Goal: Check status: Check status

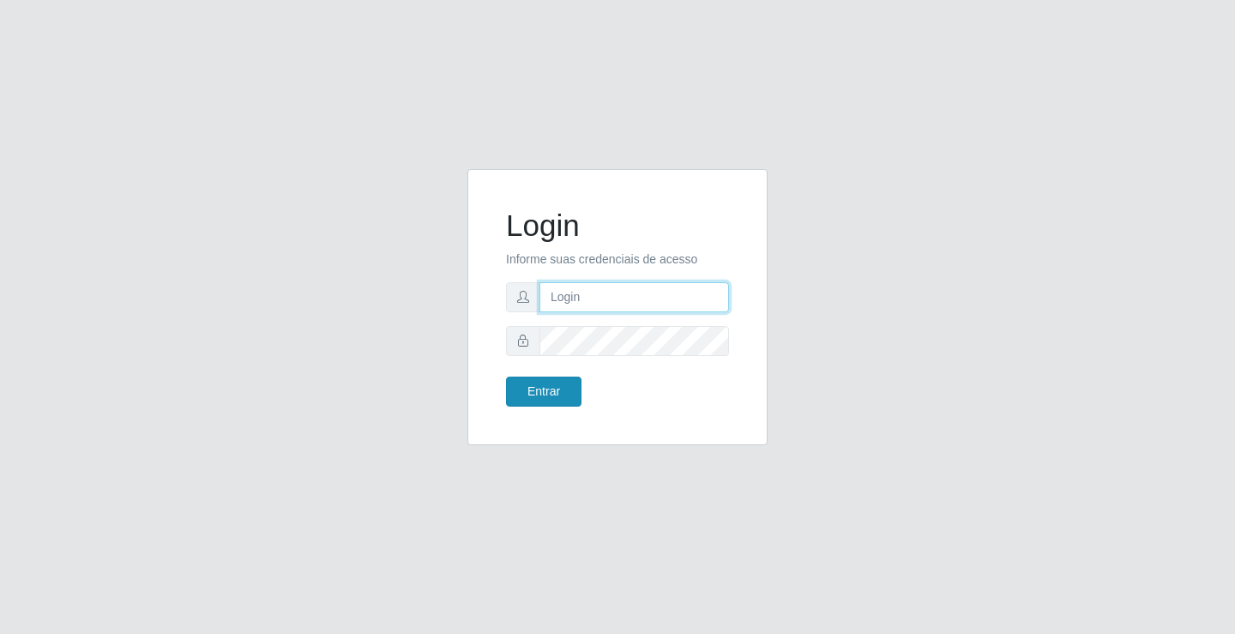
type input "[EMAIL_ADDRESS][DOMAIN_NAME]"
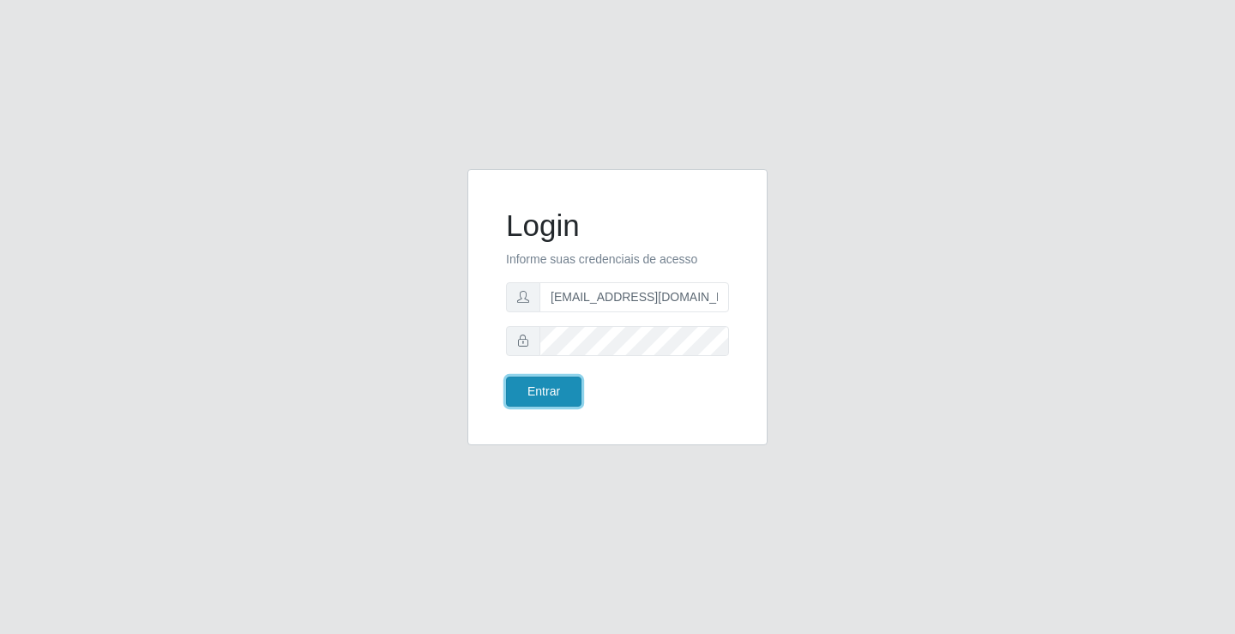
click at [545, 400] on button "Entrar" at bounding box center [543, 392] width 75 height 30
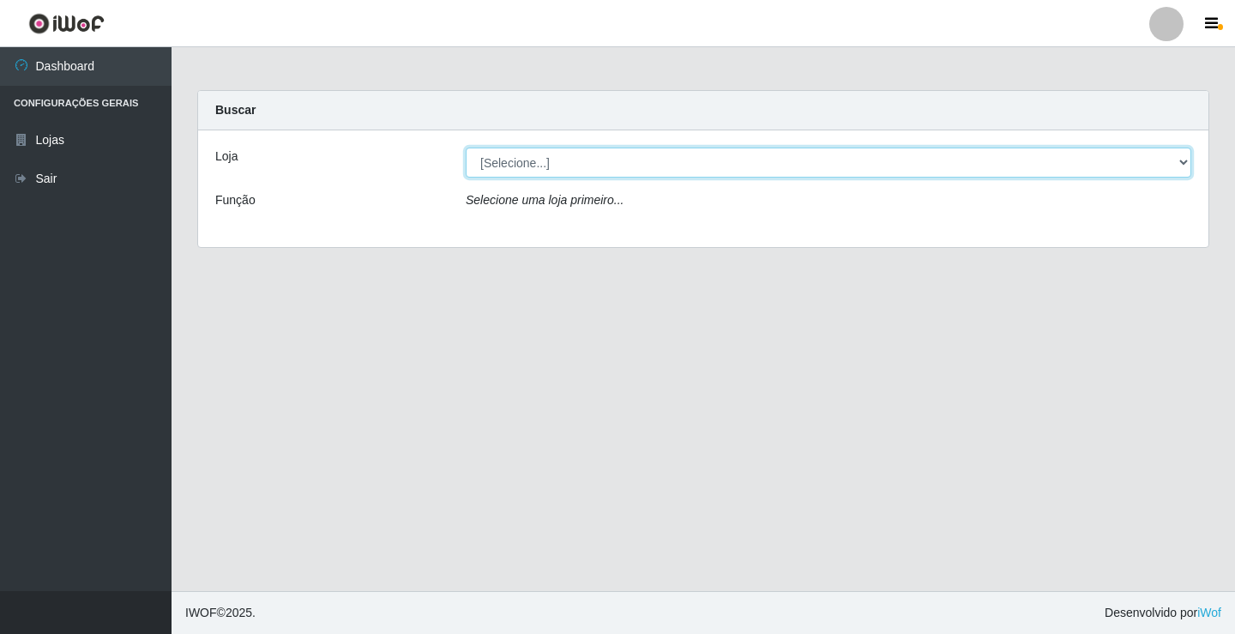
click at [788, 168] on select "[Selecione...] Rede Potiguar 4 - Extremoz" at bounding box center [829, 163] width 726 height 30
select select "78"
click at [466, 148] on select "[Selecione...] Rede Potiguar 4 - Extremoz" at bounding box center [829, 163] width 726 height 30
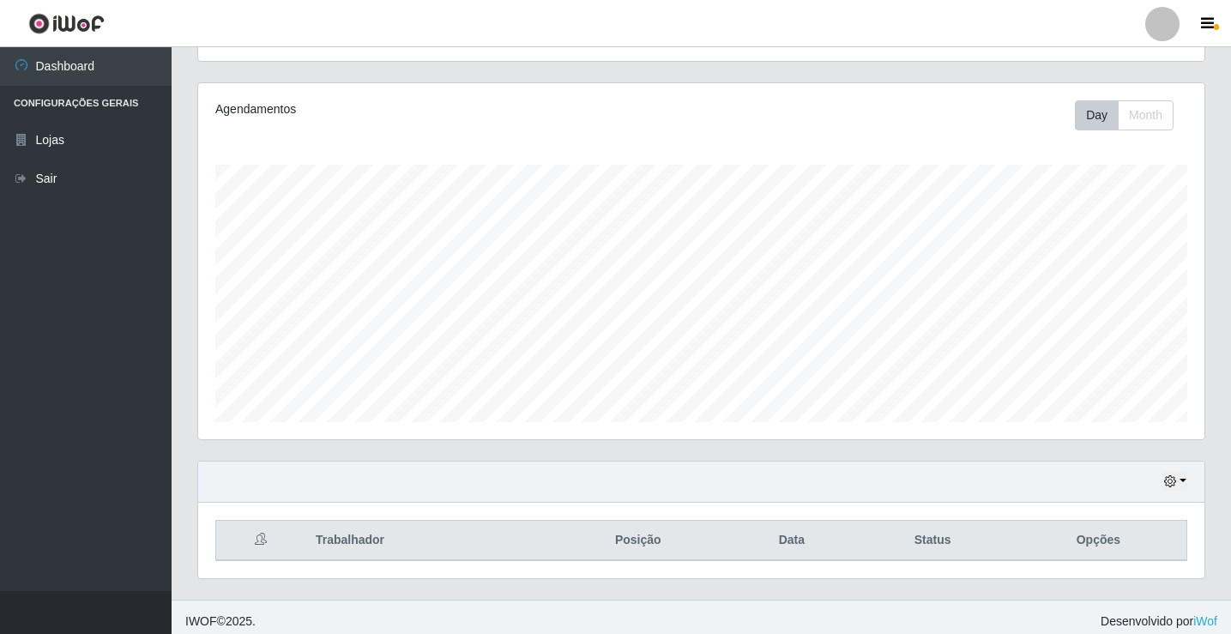
scroll to position [200, 0]
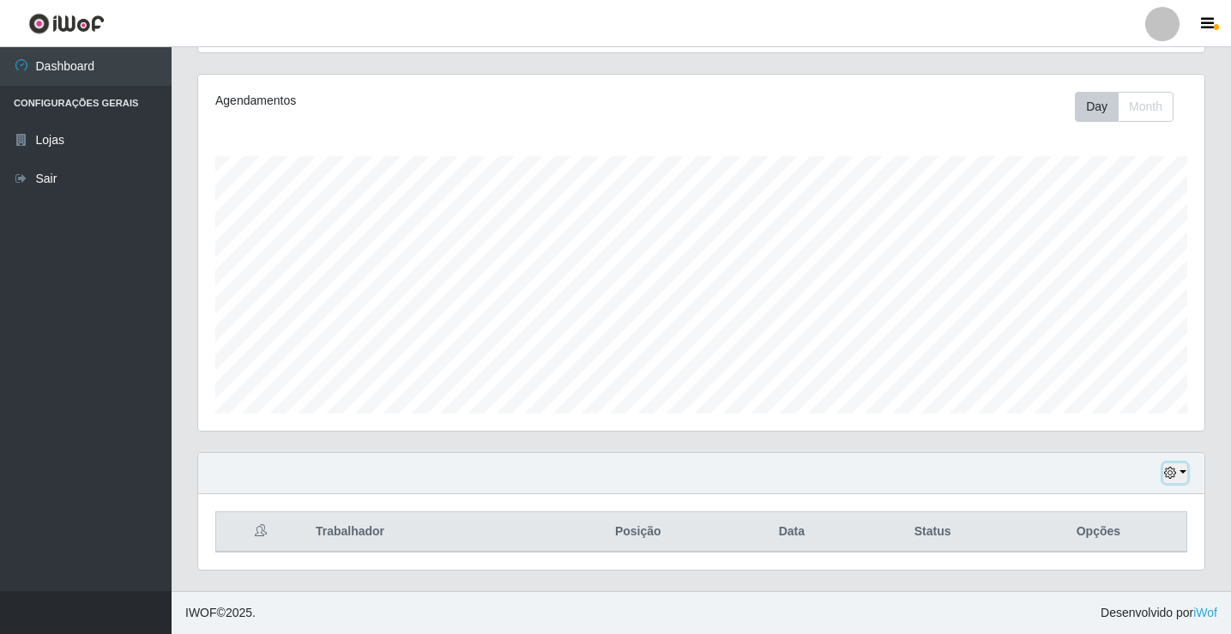
click at [1178, 478] on button "button" at bounding box center [1175, 473] width 24 height 20
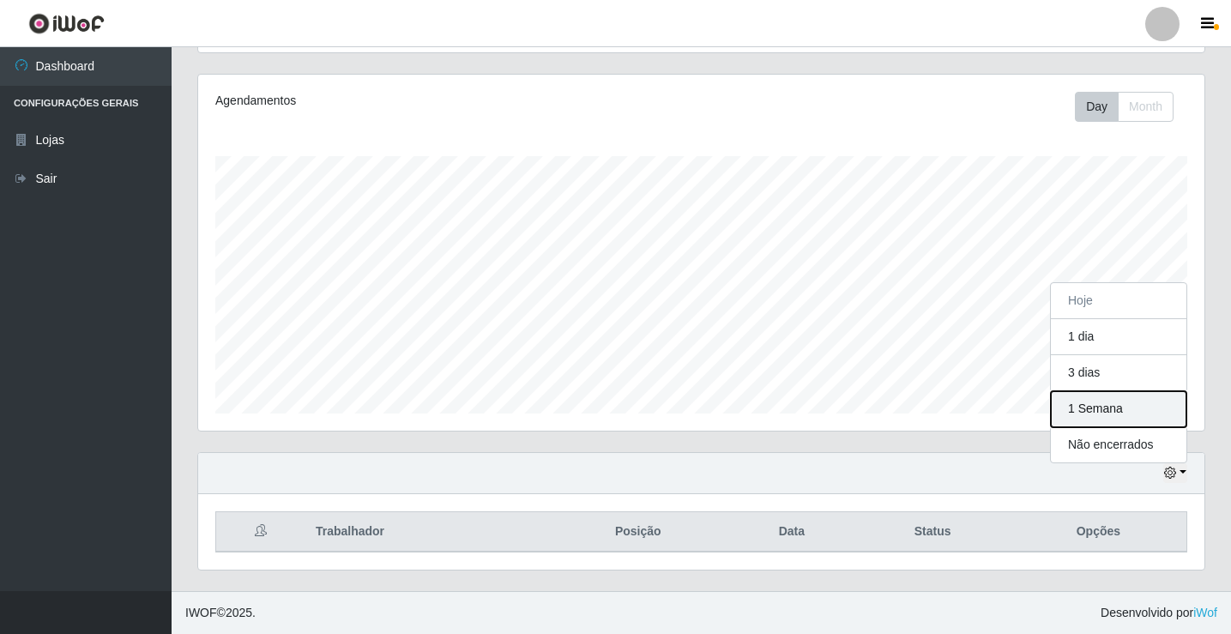
click at [1103, 410] on button "1 Semana" at bounding box center [1119, 409] width 136 height 36
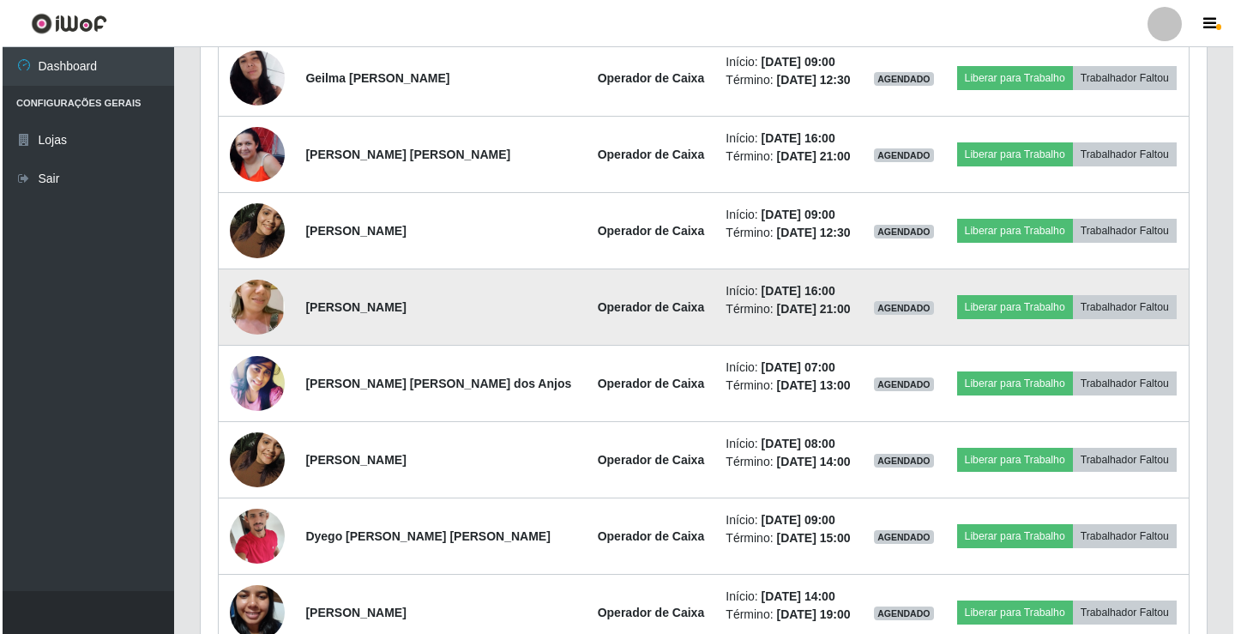
scroll to position [715, 0]
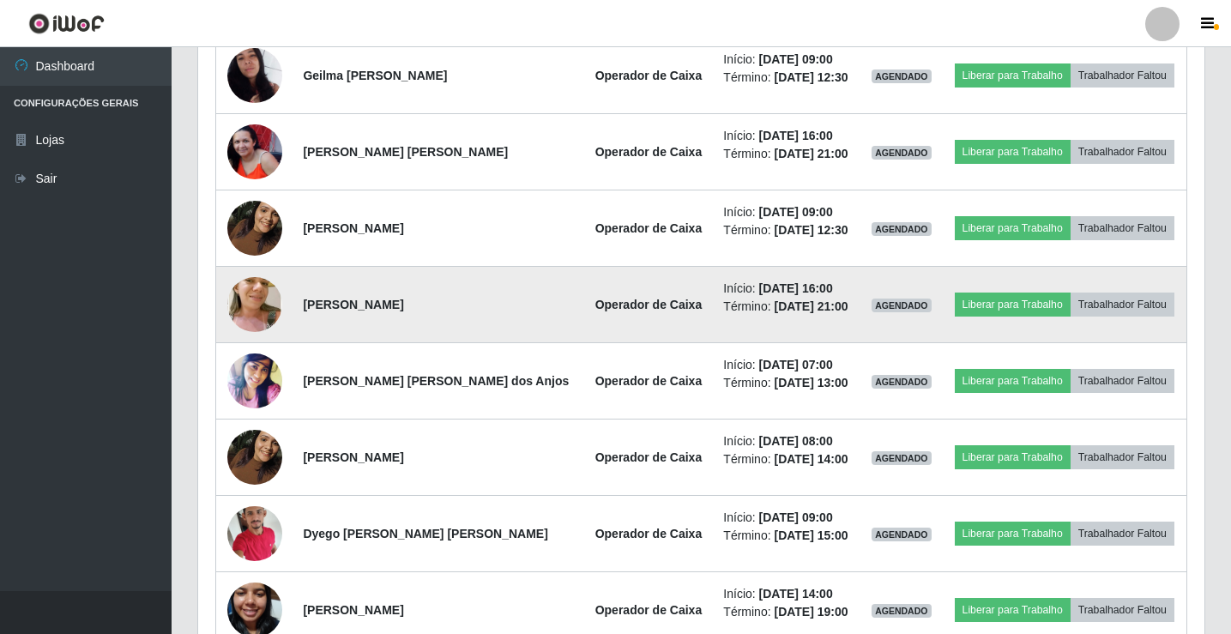
click at [255, 297] on img at bounding box center [254, 304] width 55 height 103
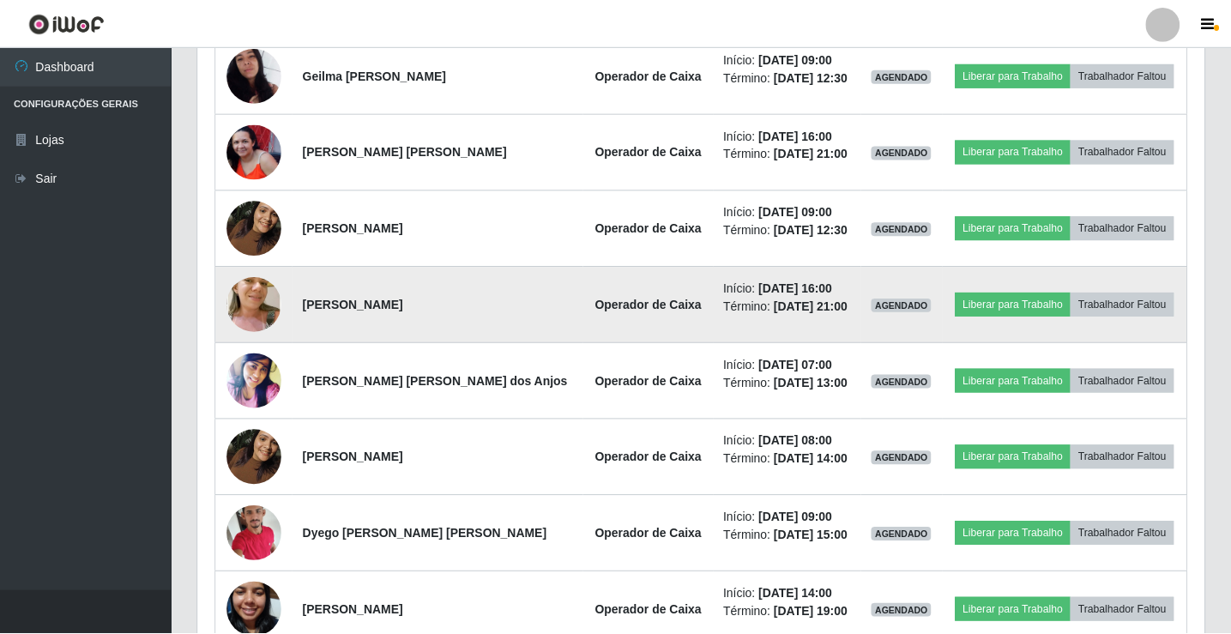
scroll to position [356, 998]
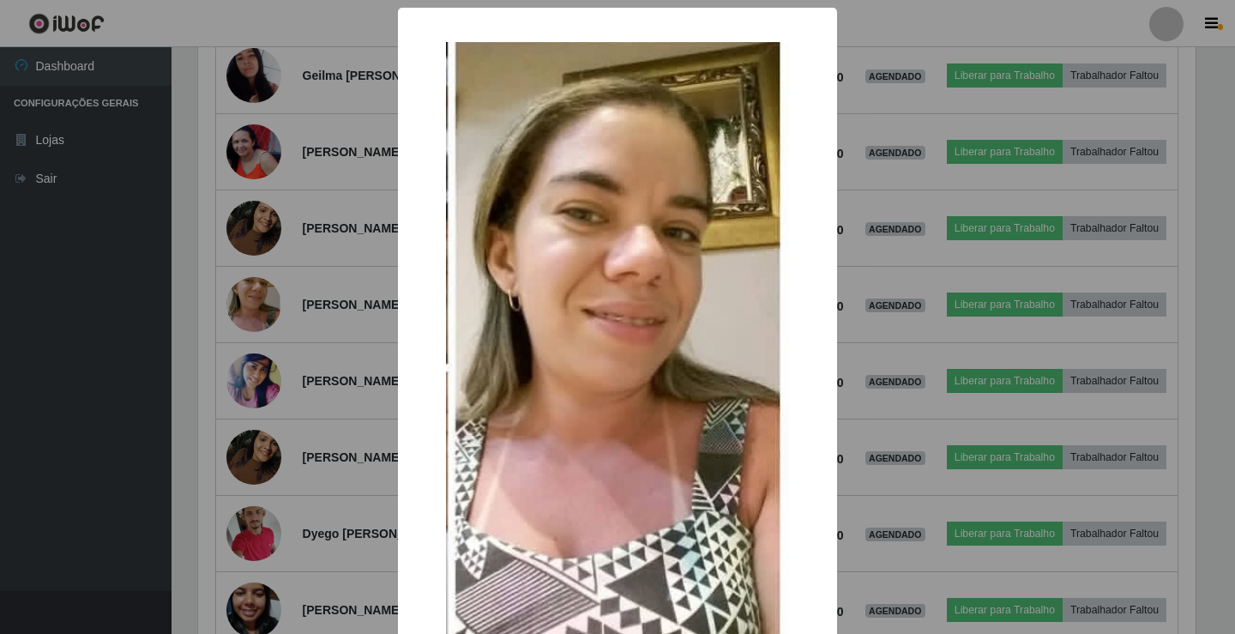
click at [190, 279] on div "× OK Cancel" at bounding box center [617, 317] width 1235 height 634
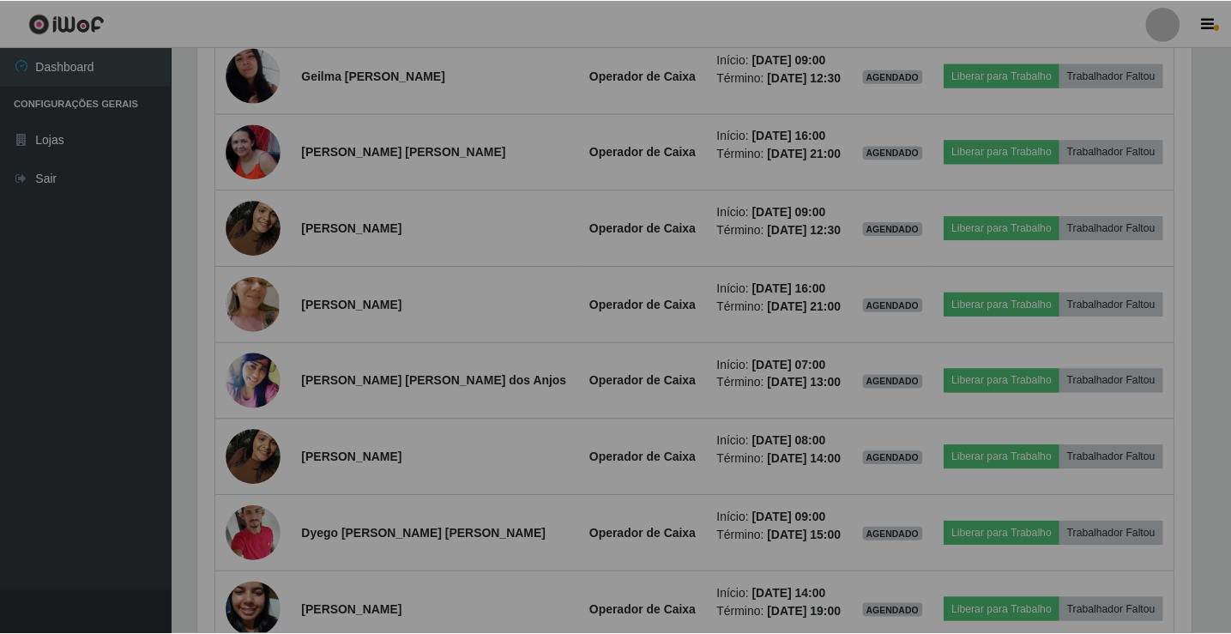
scroll to position [356, 1006]
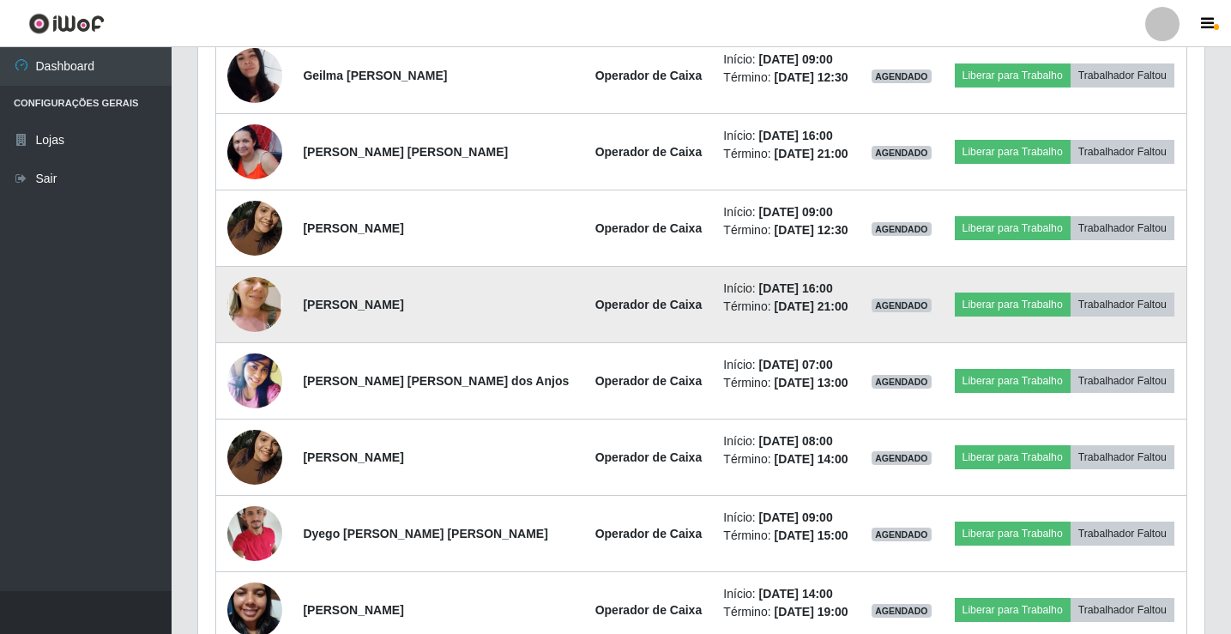
click at [262, 294] on img at bounding box center [254, 304] width 55 height 103
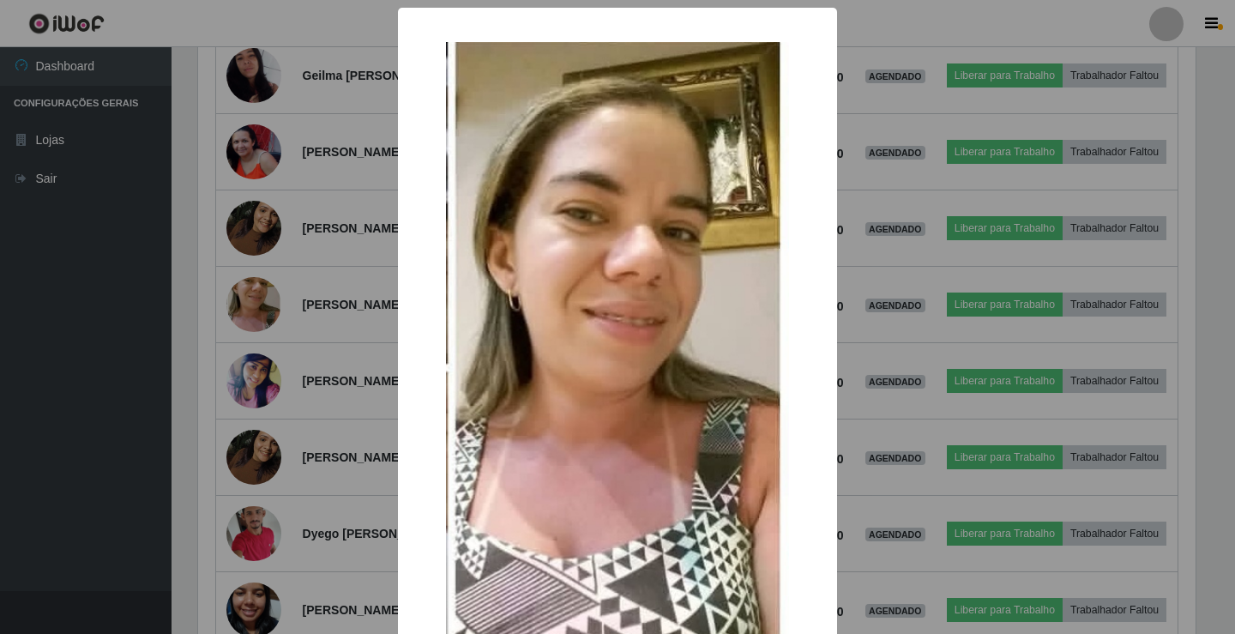
click at [209, 292] on div "× OK Cancel" at bounding box center [617, 317] width 1235 height 634
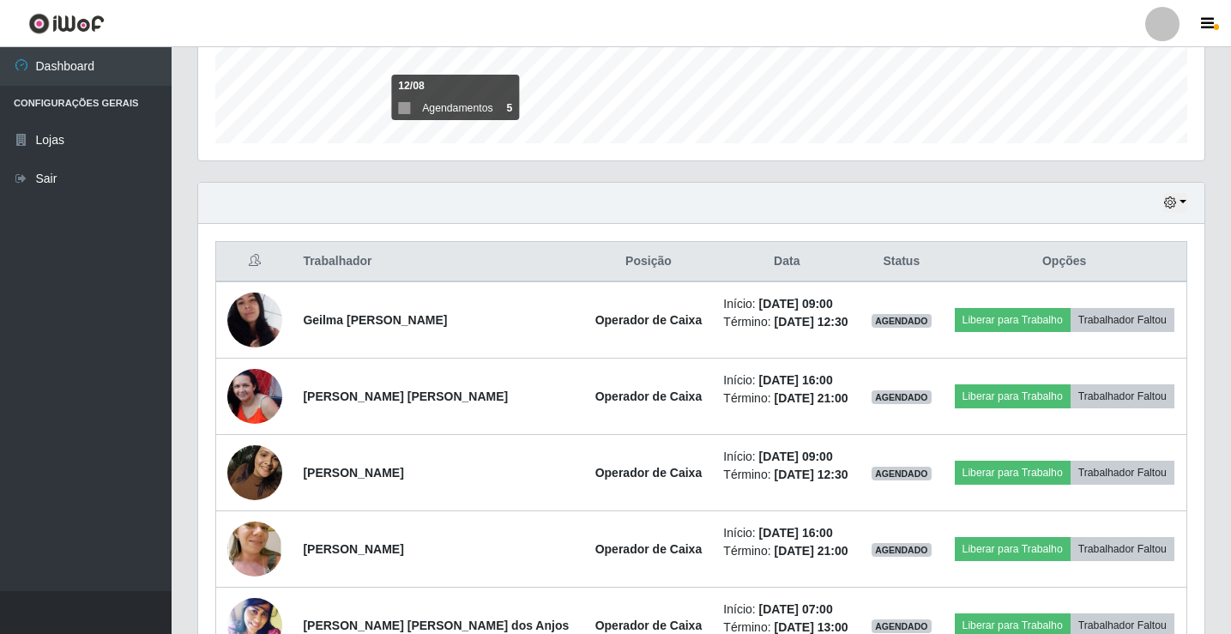
scroll to position [457, 0]
